Goal: Information Seeking & Learning: Learn about a topic

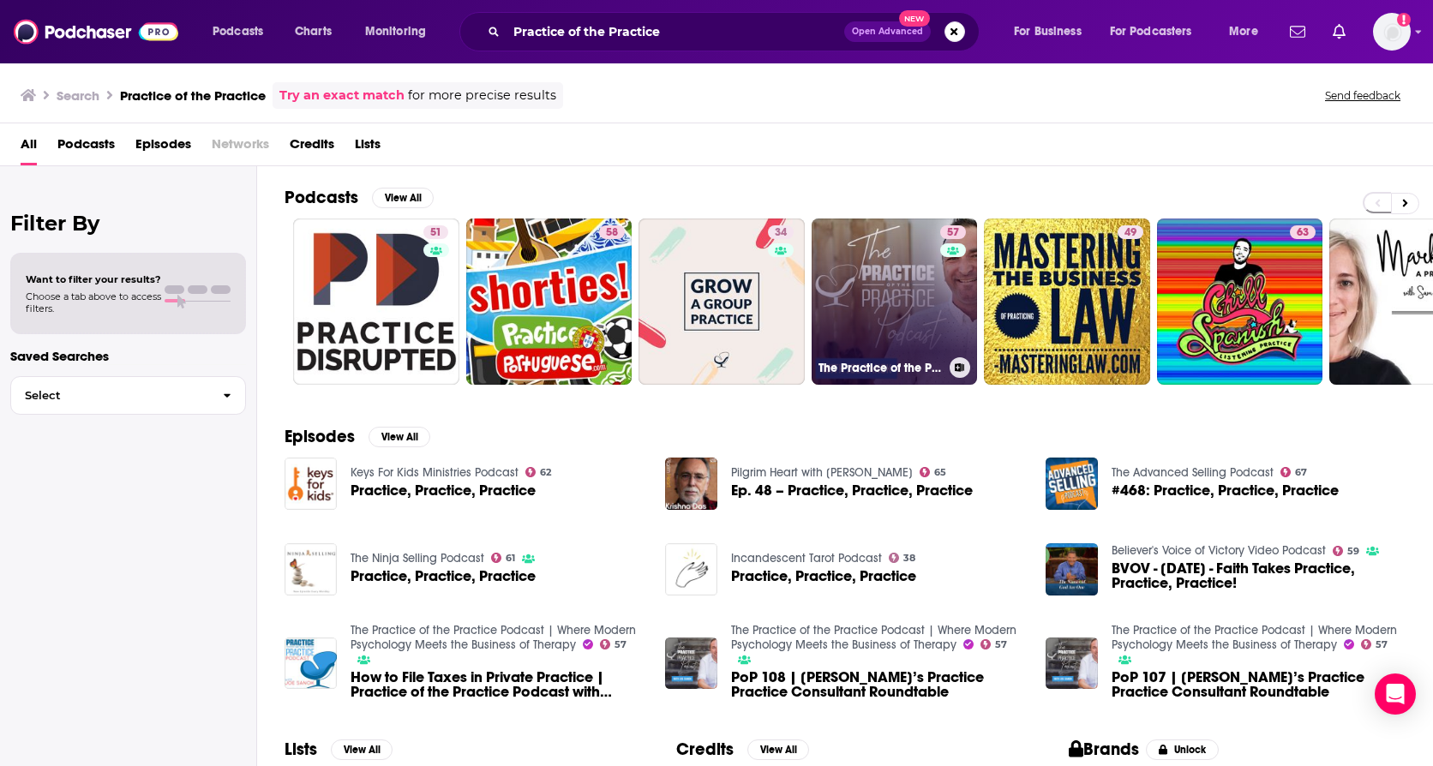
click at [858, 253] on link "57 The Practice of the Practice Podcast | Where Modern Psychology Meets the Bus…" at bounding box center [894, 301] width 166 height 166
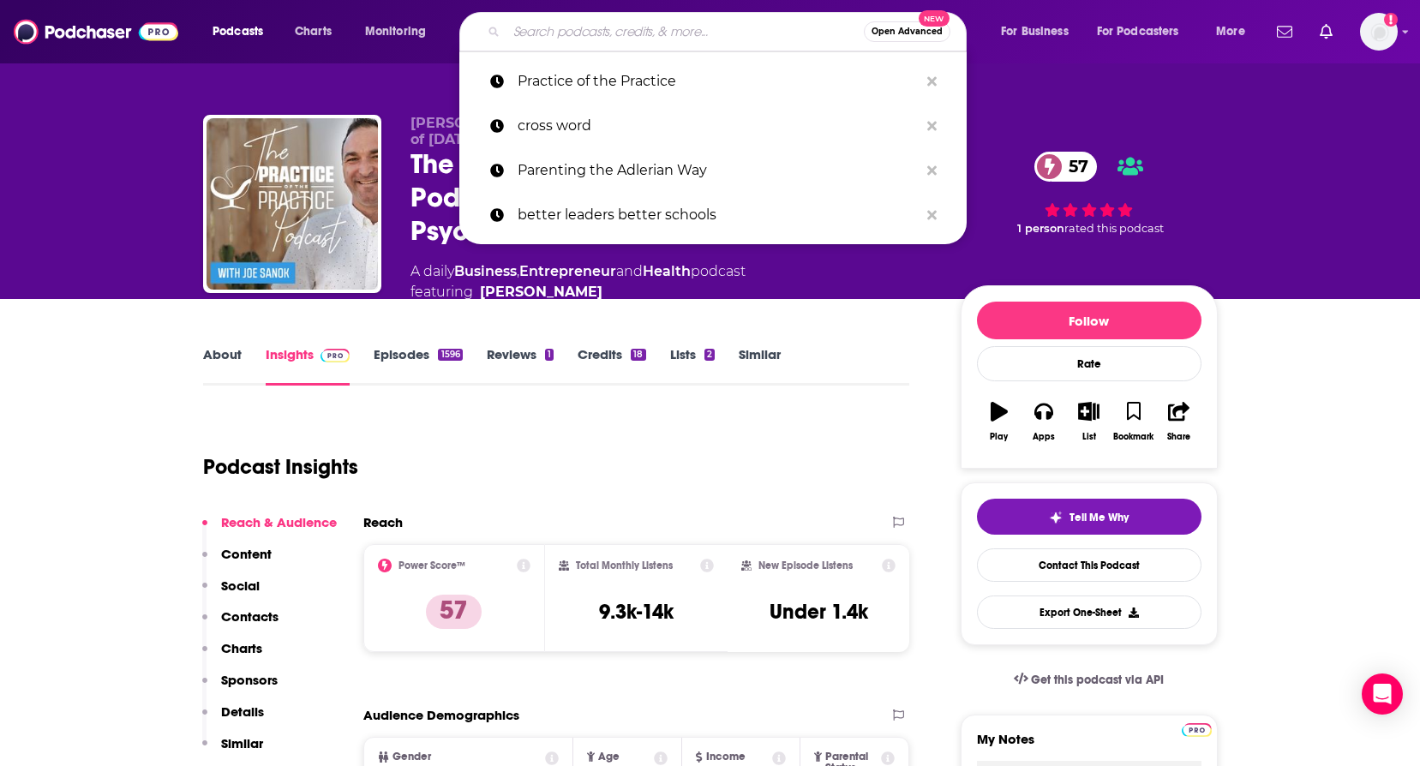
click at [589, 42] on input "Search podcasts, credits, & more..." at bounding box center [684, 31] width 357 height 27
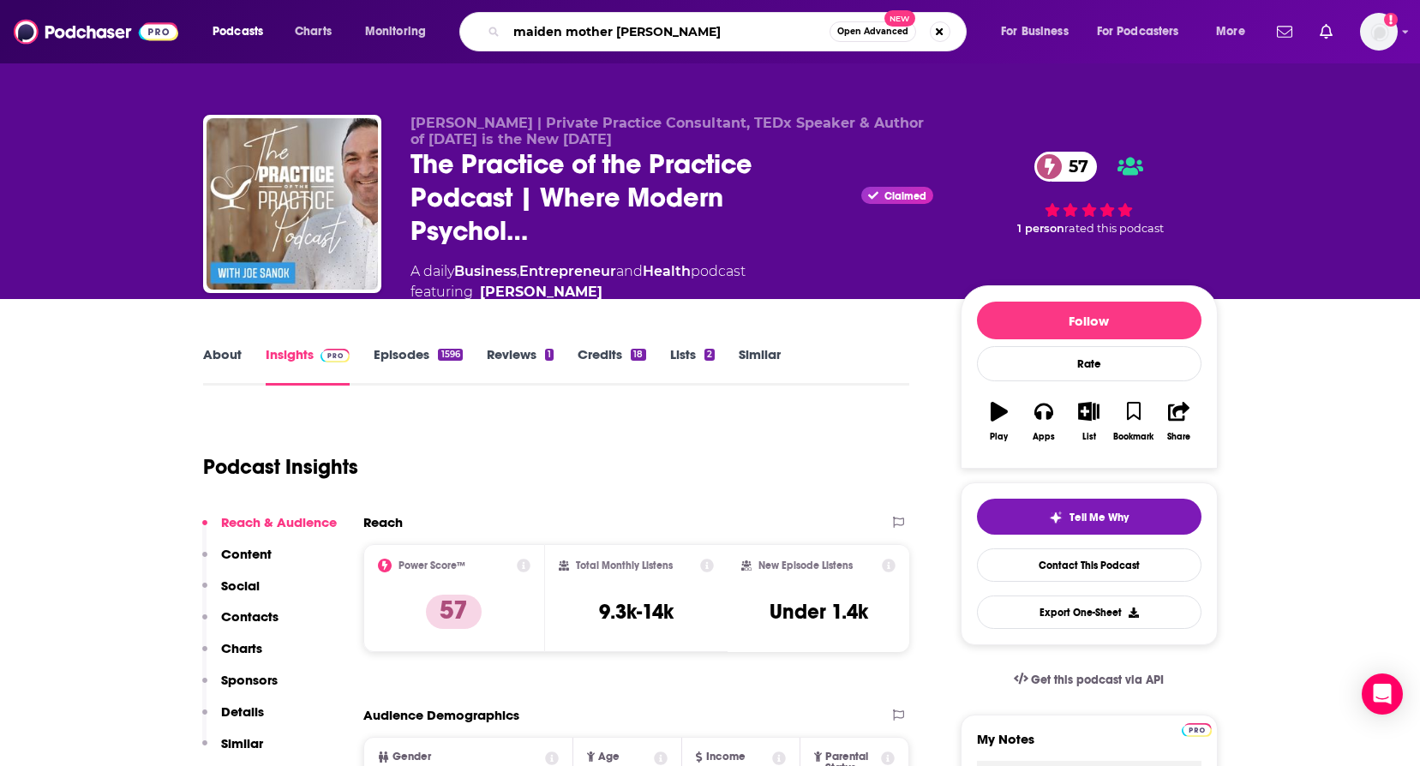
type input "maiden mother matriarch"
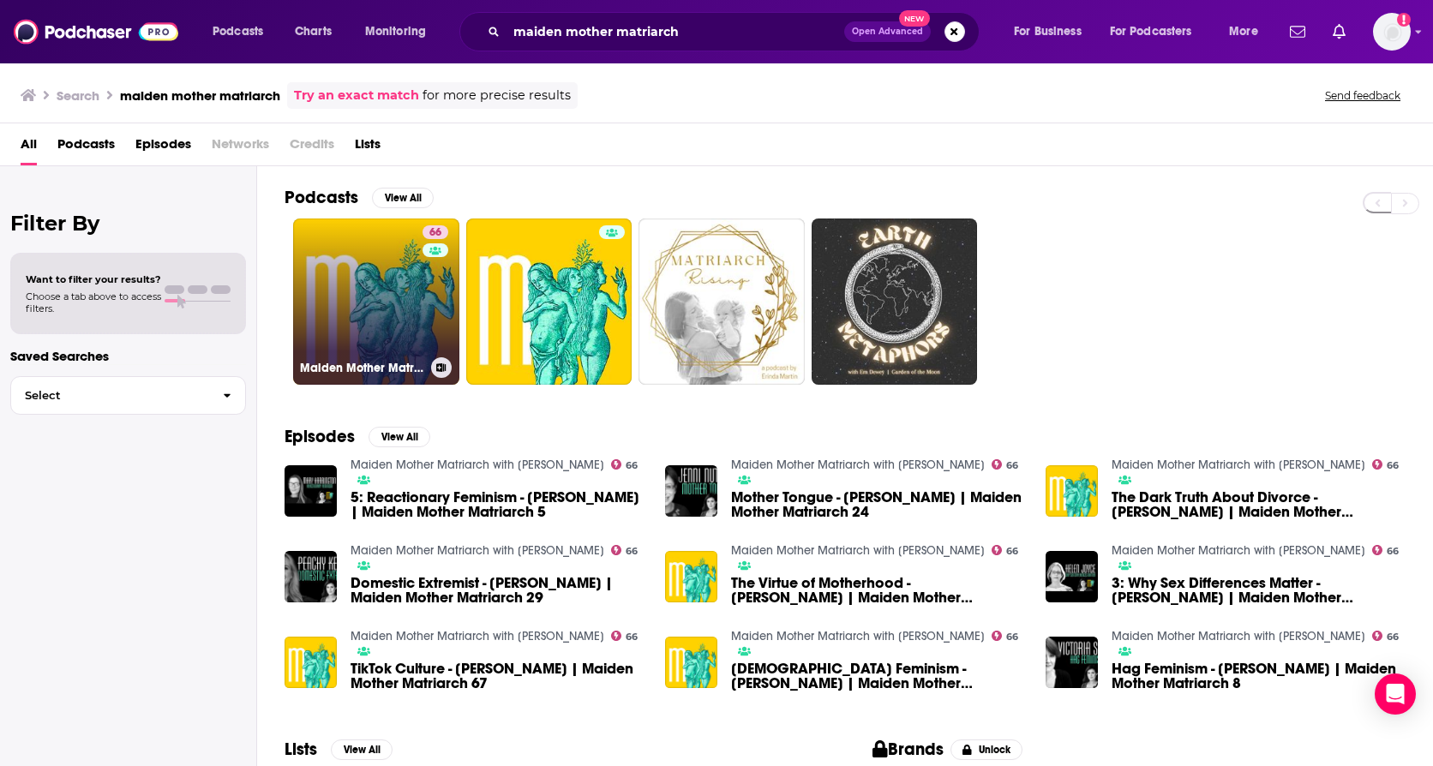
click at [405, 301] on link "66 Maiden Mother Matriarch with [PERSON_NAME]" at bounding box center [376, 301] width 166 height 166
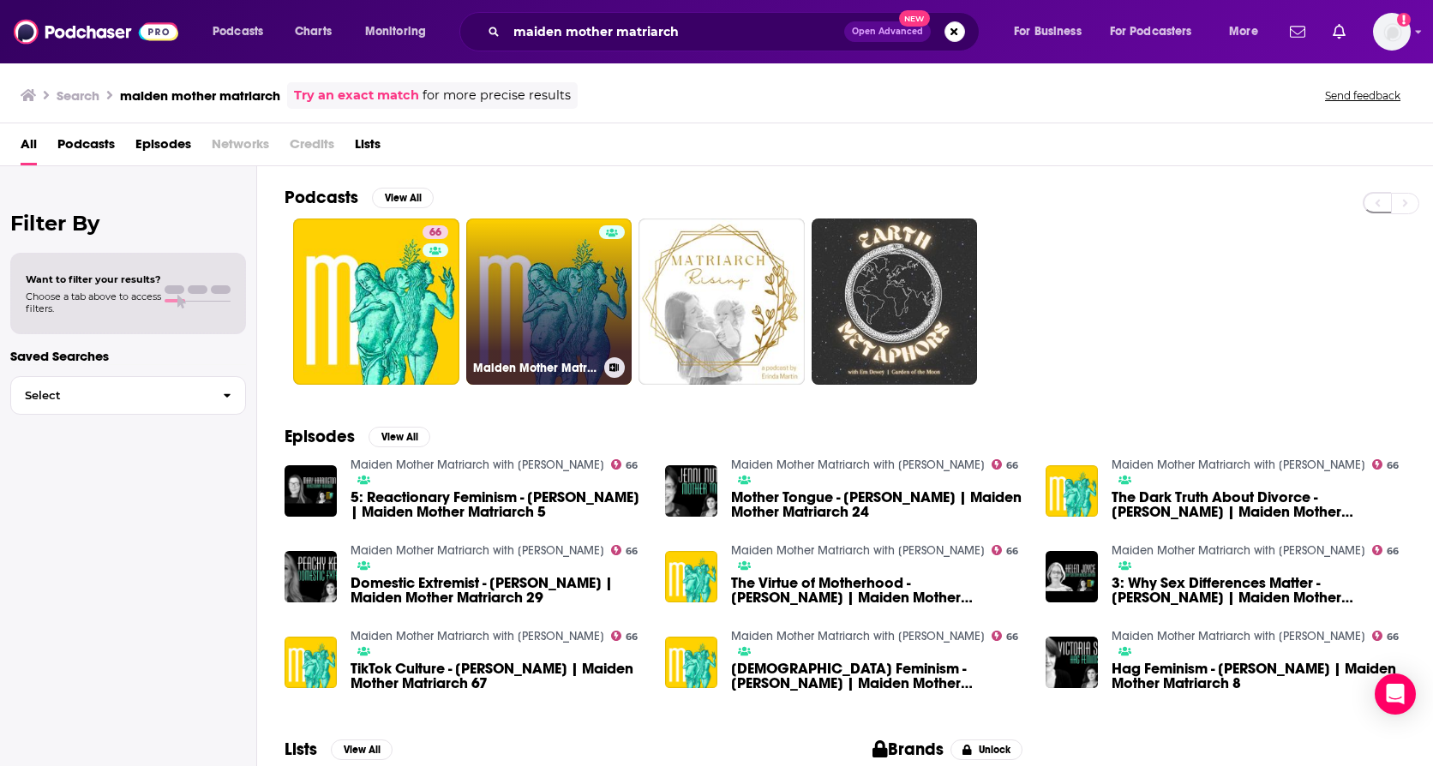
click at [534, 302] on link "Maiden Mother Matriarch" at bounding box center [549, 301] width 166 height 166
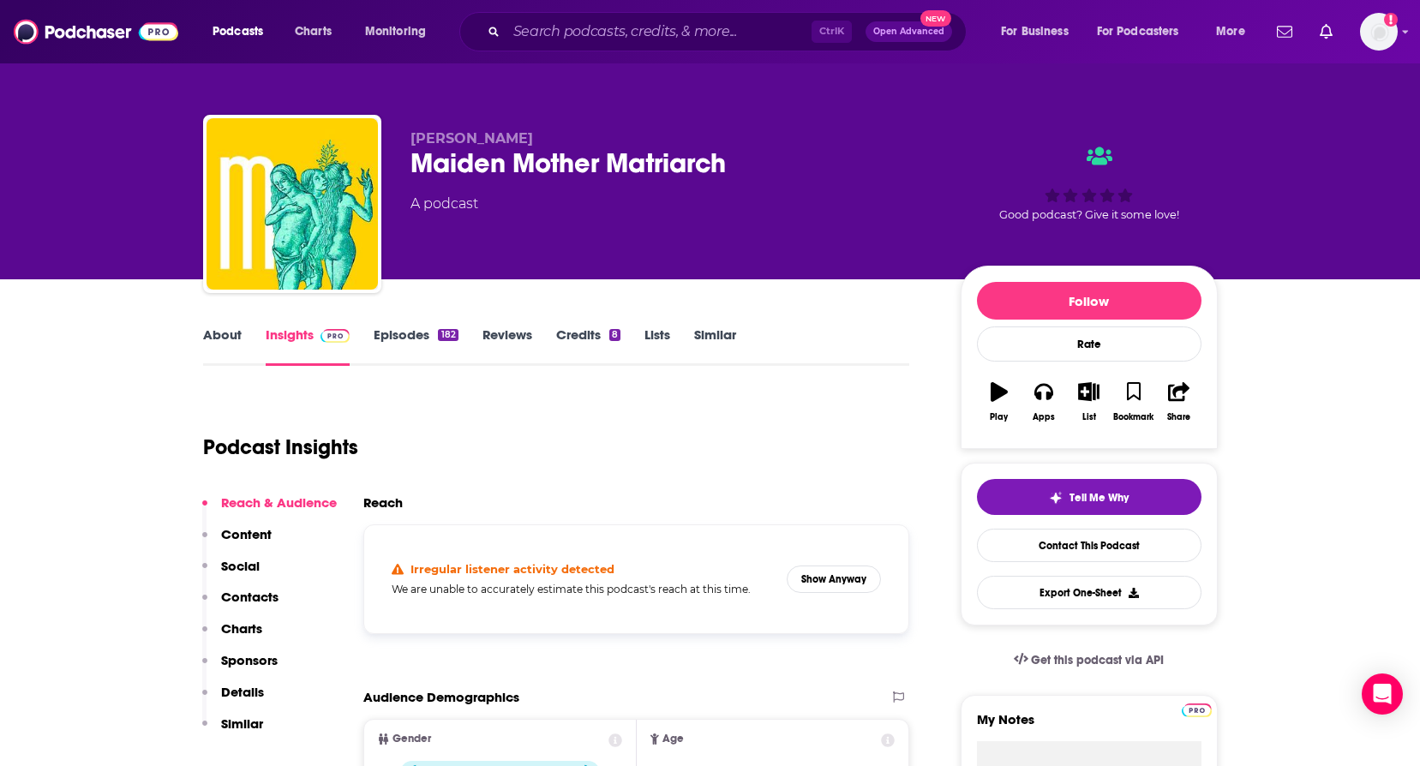
scroll to position [86, 0]
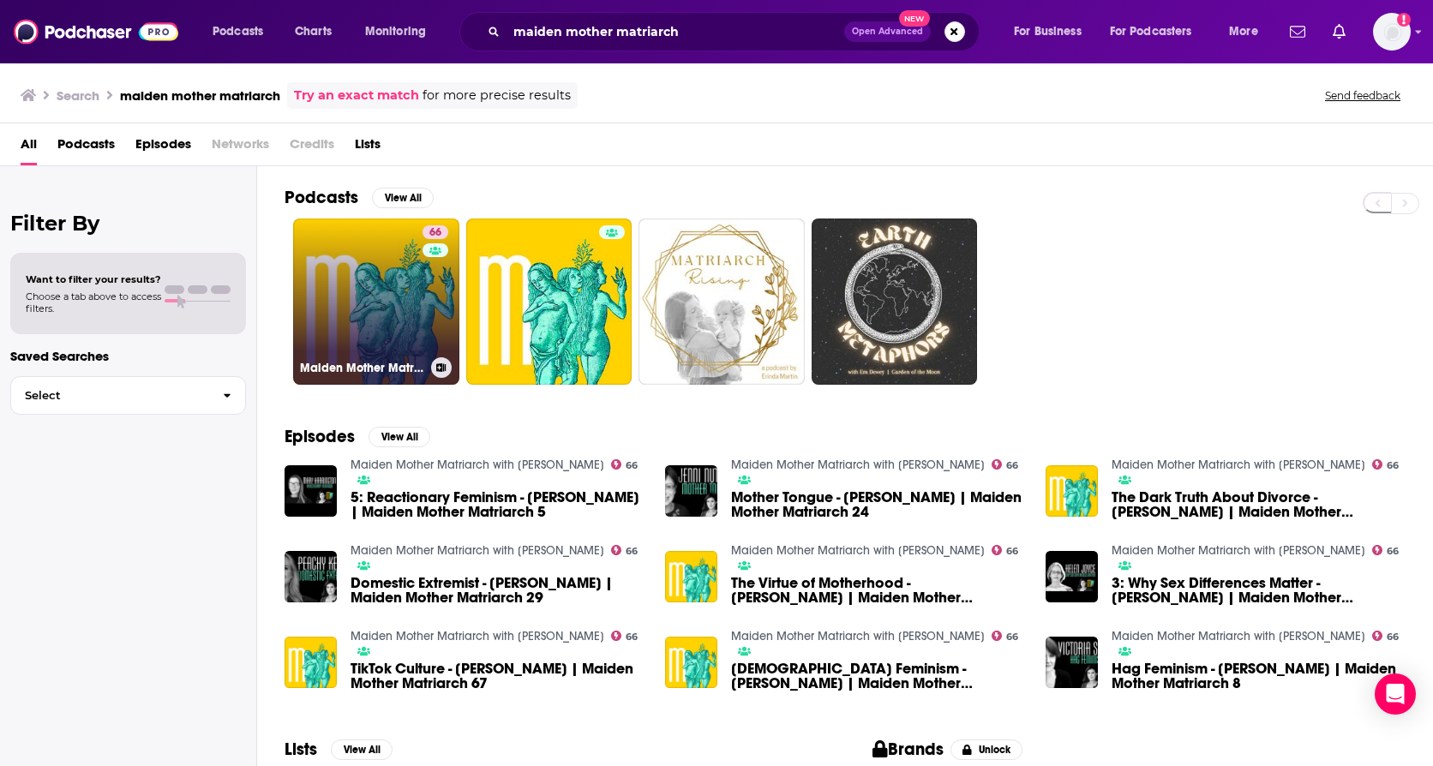
click at [349, 264] on link "66 Maiden Mother Matriarch with [PERSON_NAME]" at bounding box center [376, 301] width 166 height 166
